Goal: Information Seeking & Learning: Learn about a topic

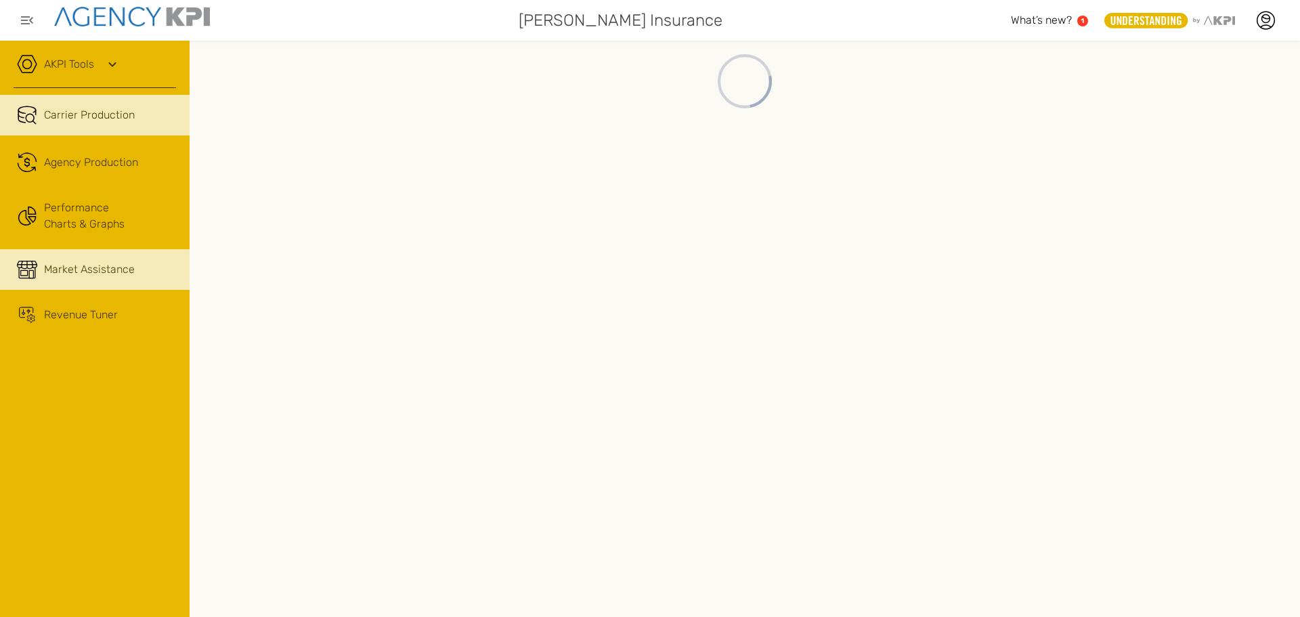
click at [110, 263] on span "Market Assistance" at bounding box center [89, 269] width 91 height 16
